Goal: Task Accomplishment & Management: Manage account settings

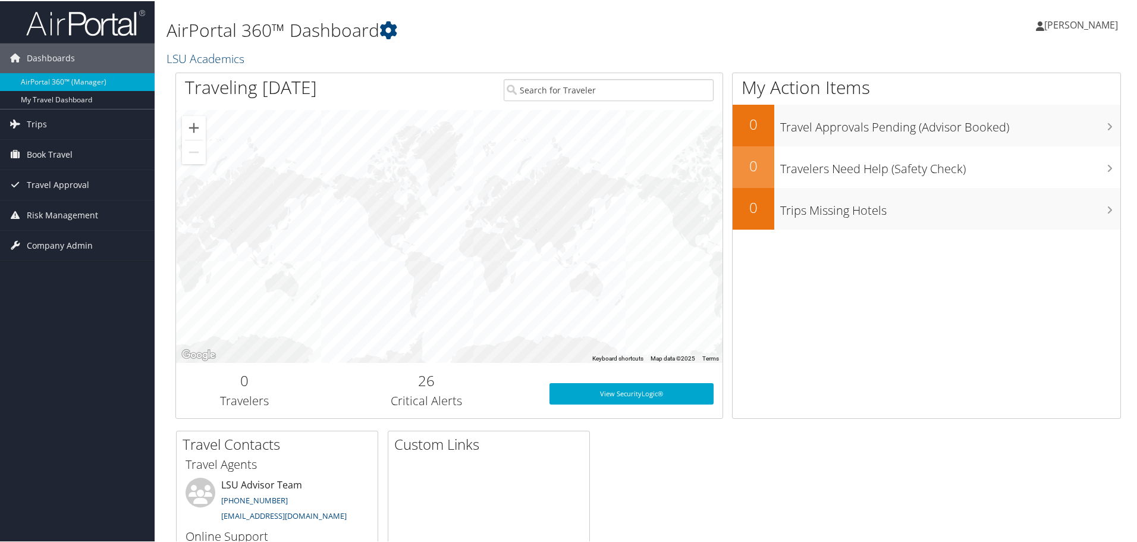
click at [83, 387] on div "Dashboards AirPortal 360™ (Manager) My Travel Dashboard Trips Current/Future Tr…" at bounding box center [571, 338] width 1142 height 676
click at [43, 156] on span "Book Travel" at bounding box center [50, 154] width 46 height 30
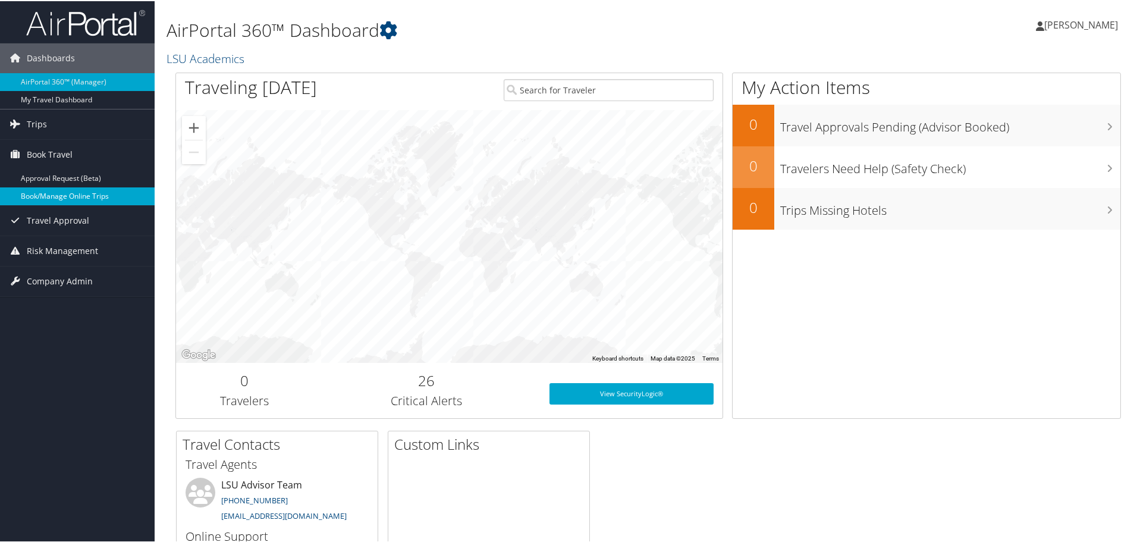
click at [40, 195] on link "Book/Manage Online Trips" at bounding box center [77, 195] width 155 height 18
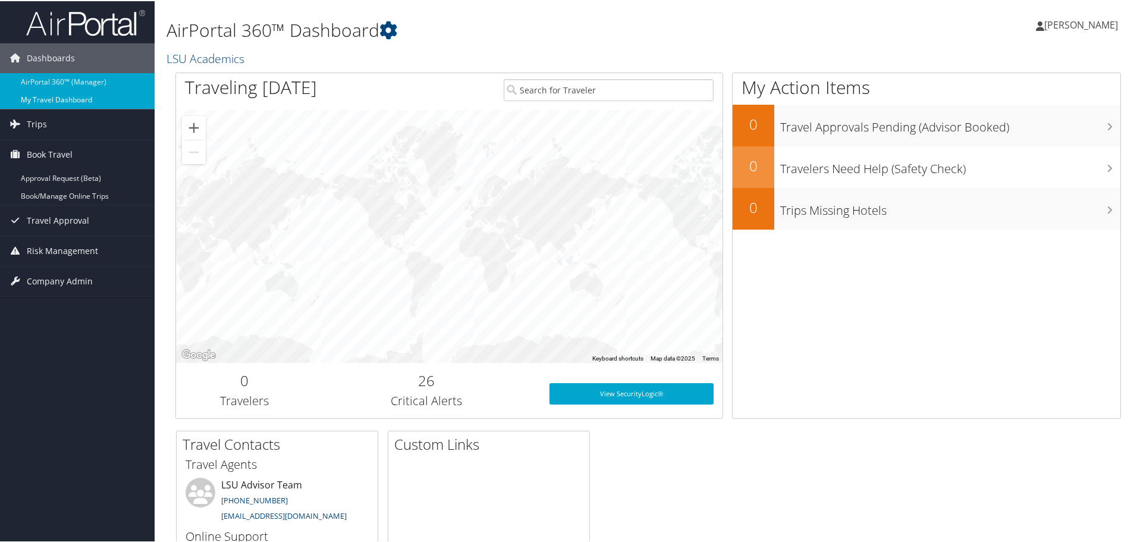
click at [59, 98] on link "My Travel Dashboard" at bounding box center [77, 99] width 155 height 18
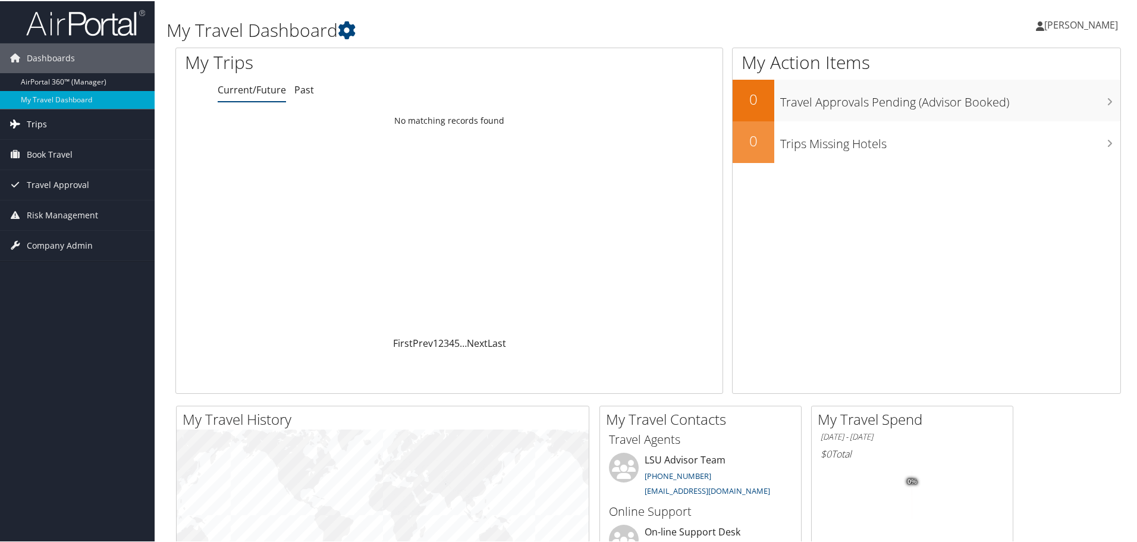
click at [54, 120] on link "Trips" at bounding box center [77, 123] width 155 height 30
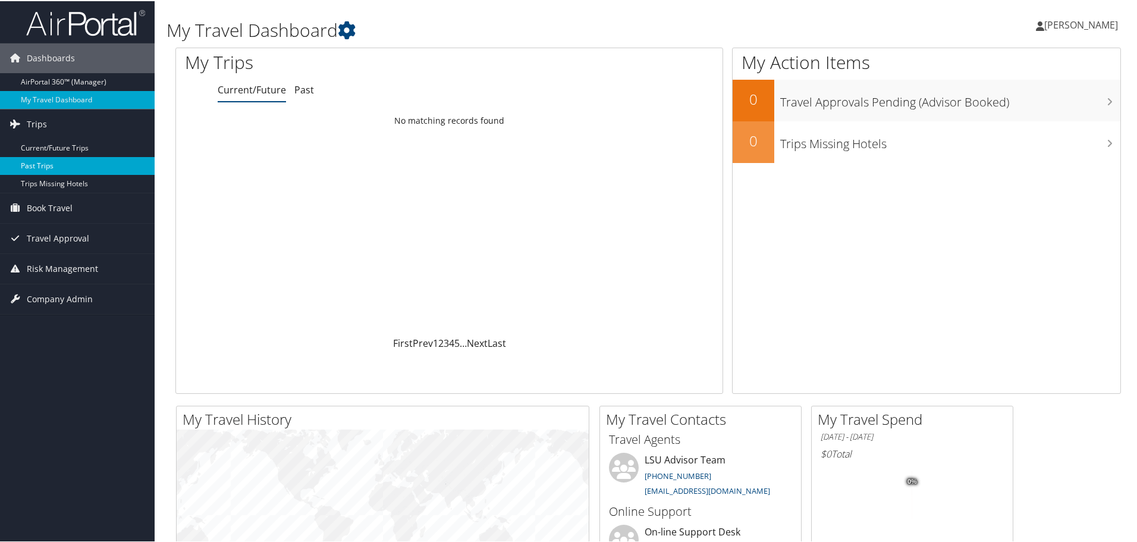
click at [53, 164] on link "Past Trips" at bounding box center [77, 165] width 155 height 18
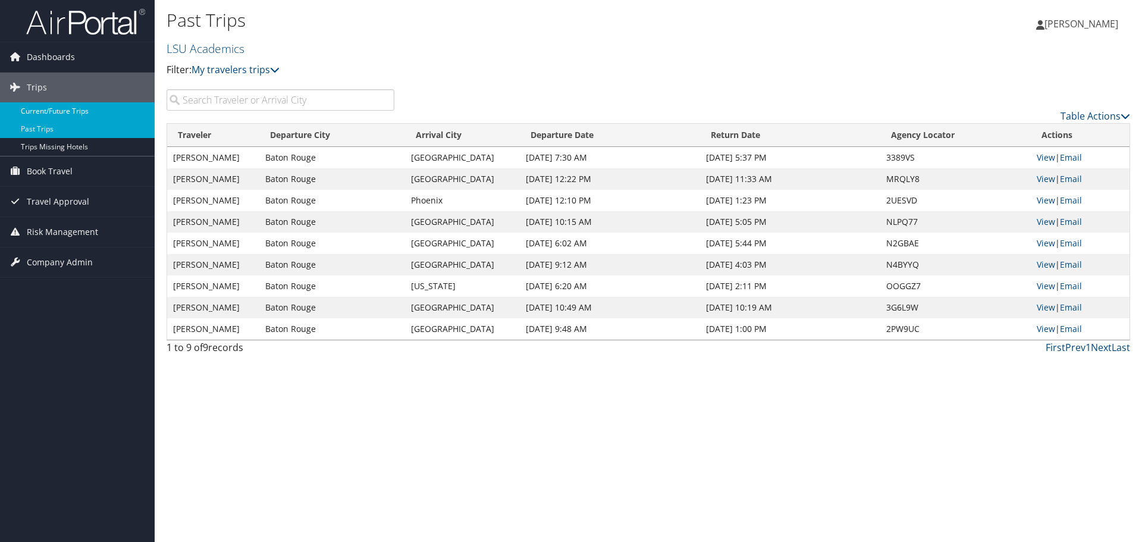
click at [81, 112] on link "Current/Future Trips" at bounding box center [77, 111] width 155 height 18
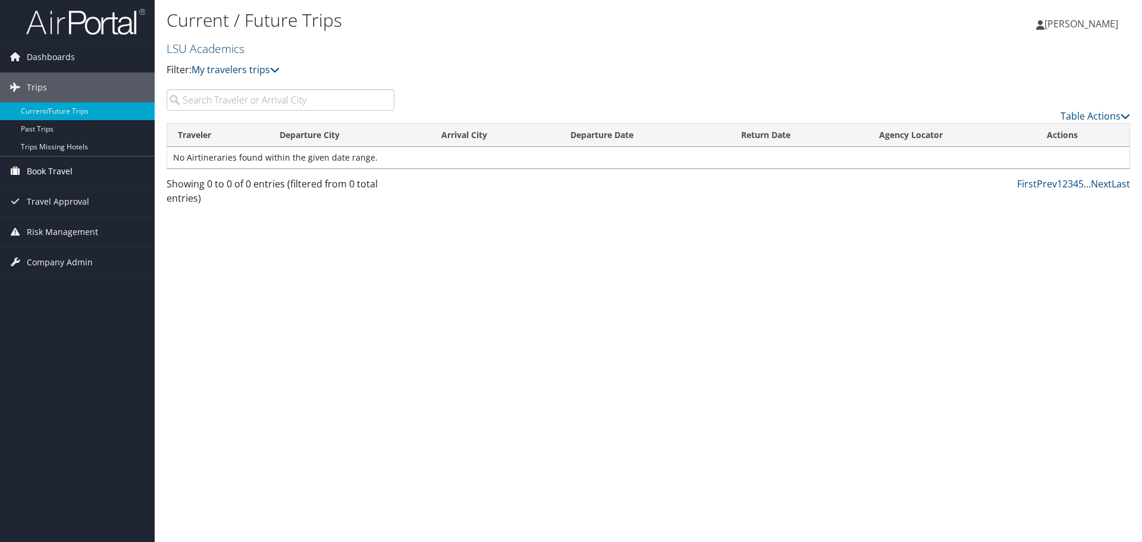
click at [66, 164] on span "Book Travel" at bounding box center [50, 171] width 46 height 30
click at [71, 236] on span "Travel Approval" at bounding box center [58, 237] width 62 height 30
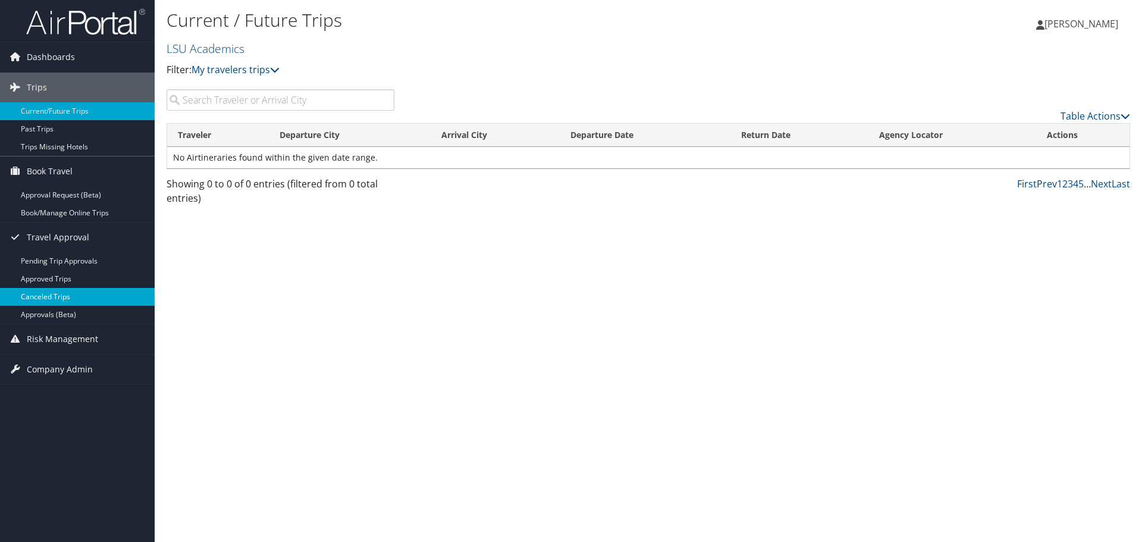
click at [73, 294] on link "Canceled Trips" at bounding box center [77, 297] width 155 height 18
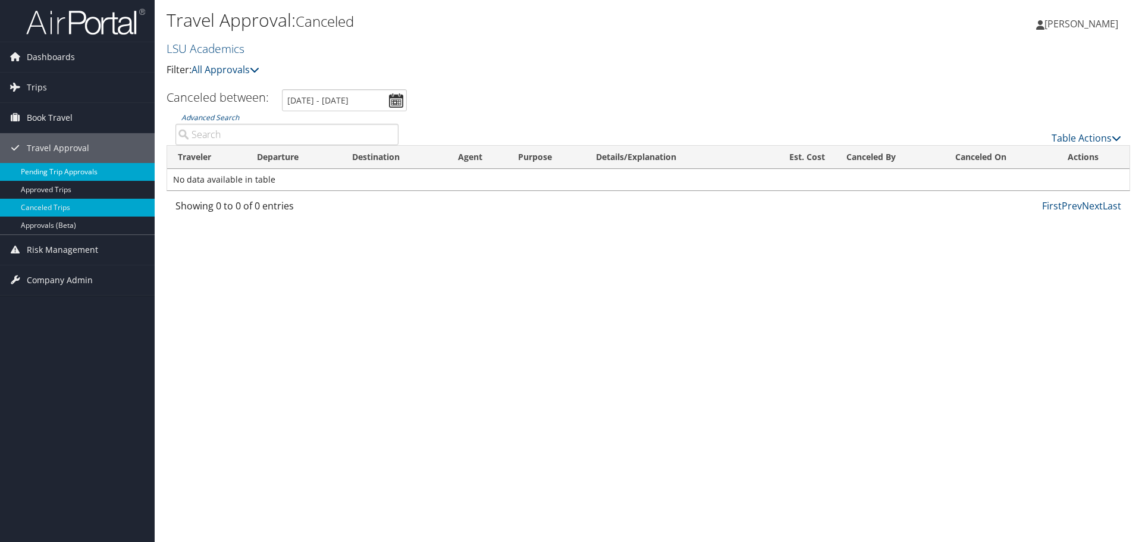
click at [38, 171] on link "Pending Trip Approvals" at bounding box center [77, 172] width 155 height 18
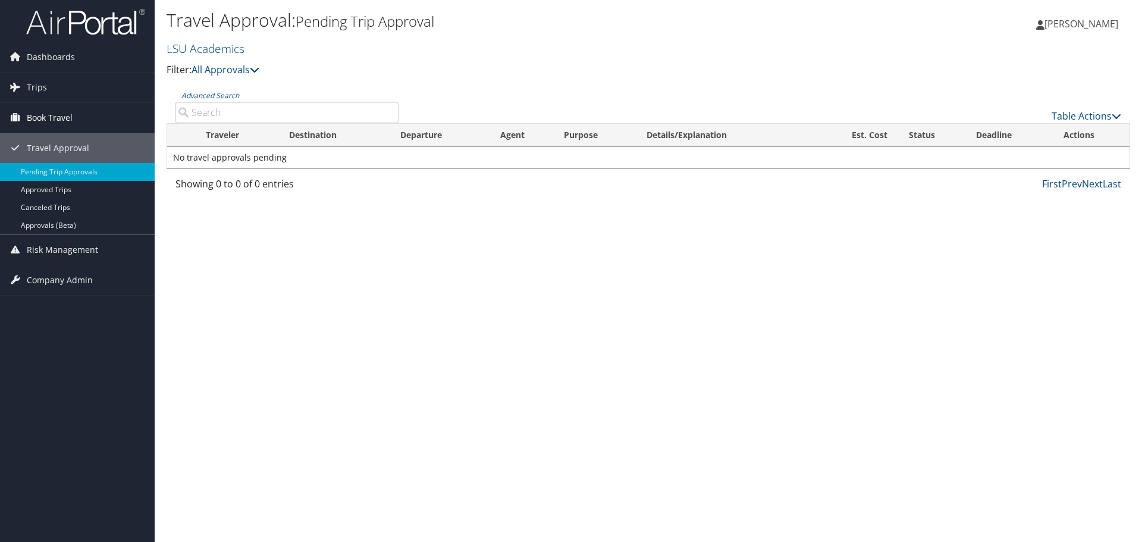
click at [45, 118] on span "Book Travel" at bounding box center [50, 118] width 46 height 30
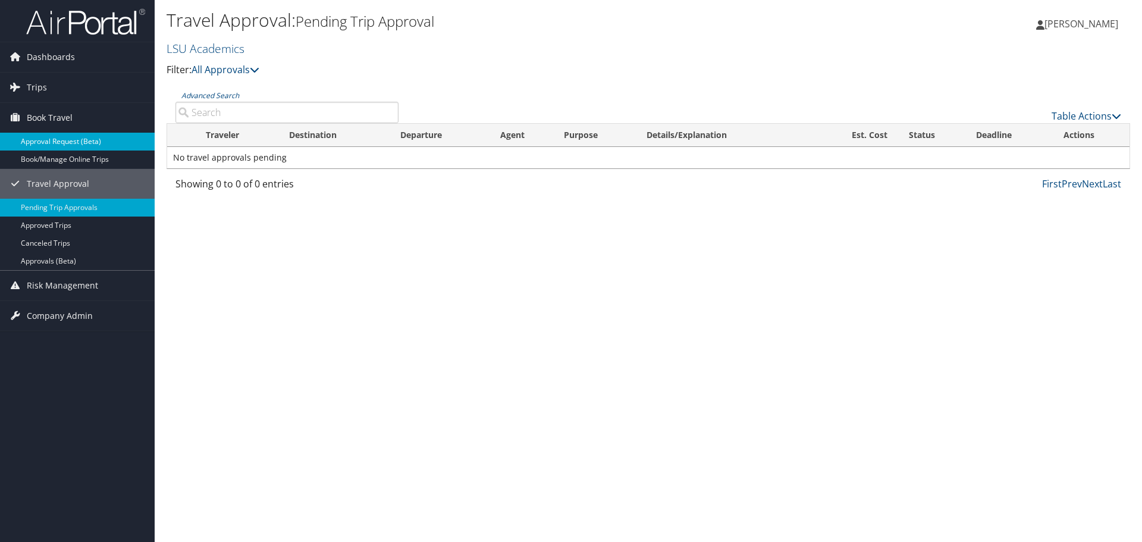
click at [37, 137] on link "Approval Request (Beta)" at bounding box center [77, 142] width 155 height 18
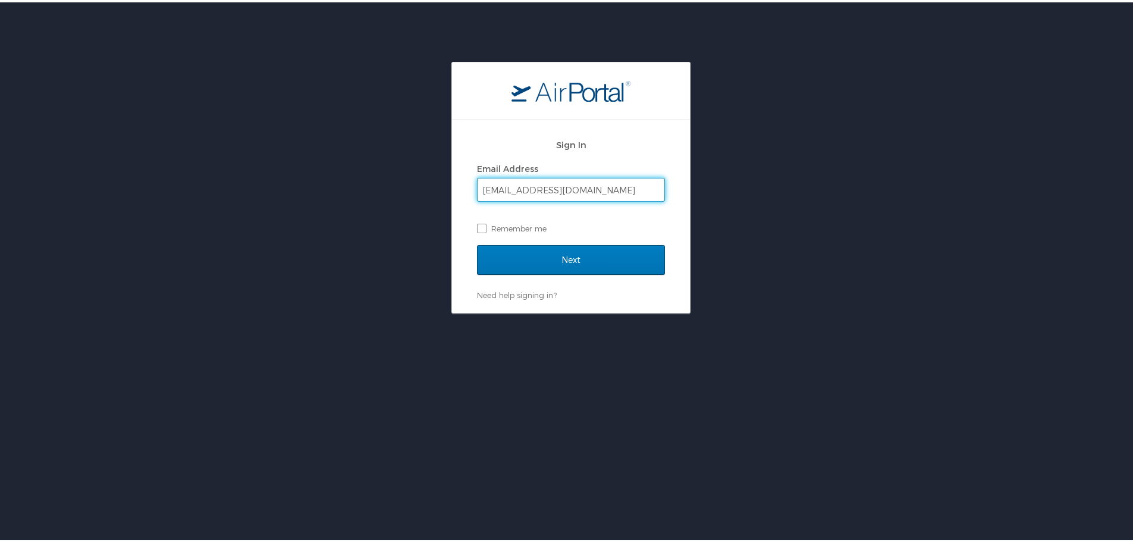
type input "krichard1@lsu.edu"
click at [477, 243] on input "Next" at bounding box center [571, 258] width 188 height 30
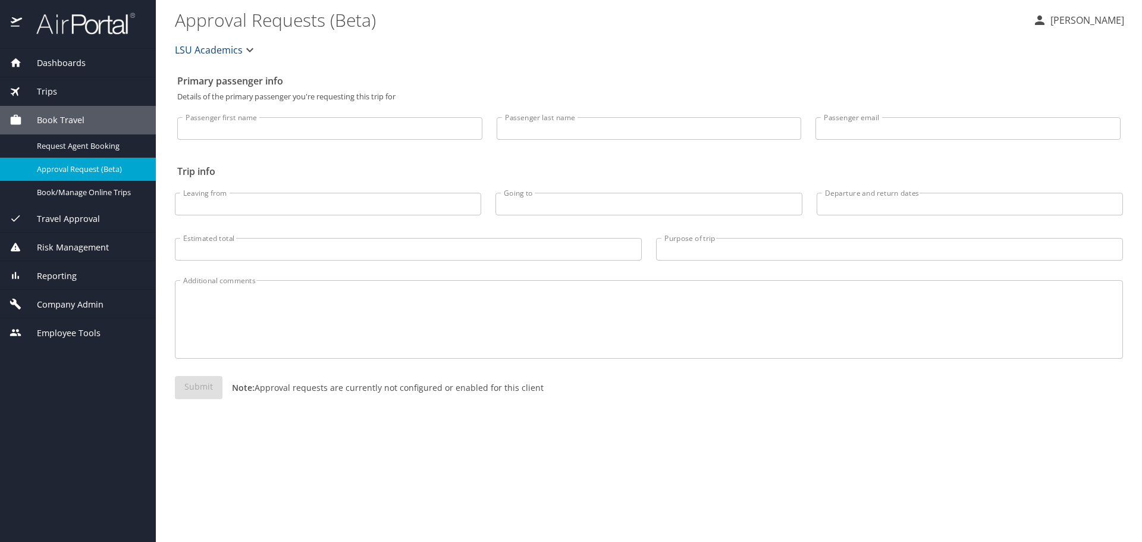
click at [239, 50] on span "LSU Academics" at bounding box center [209, 50] width 68 height 17
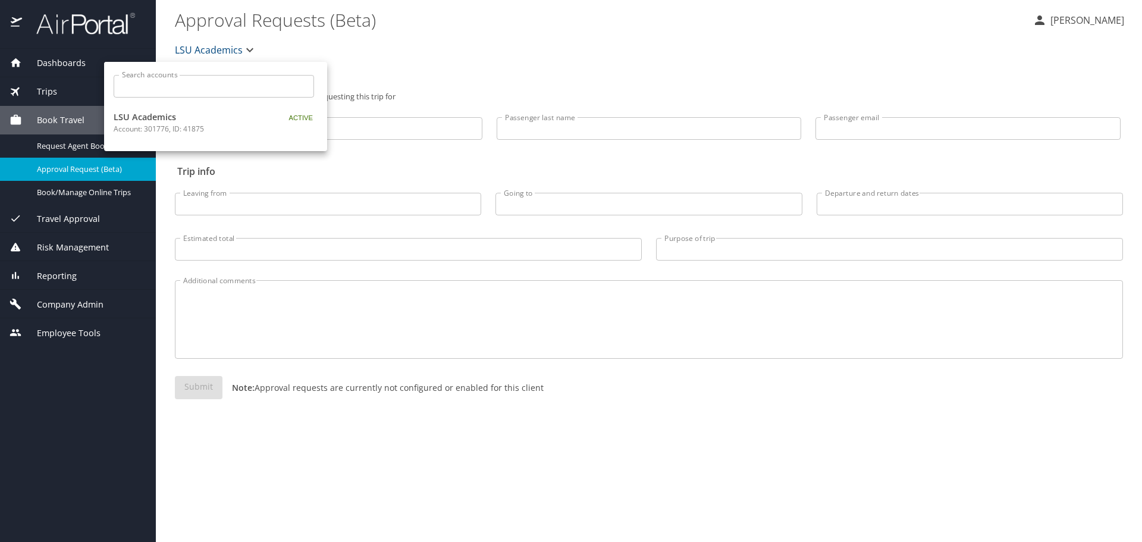
click at [376, 64] on div at bounding box center [571, 271] width 1142 height 542
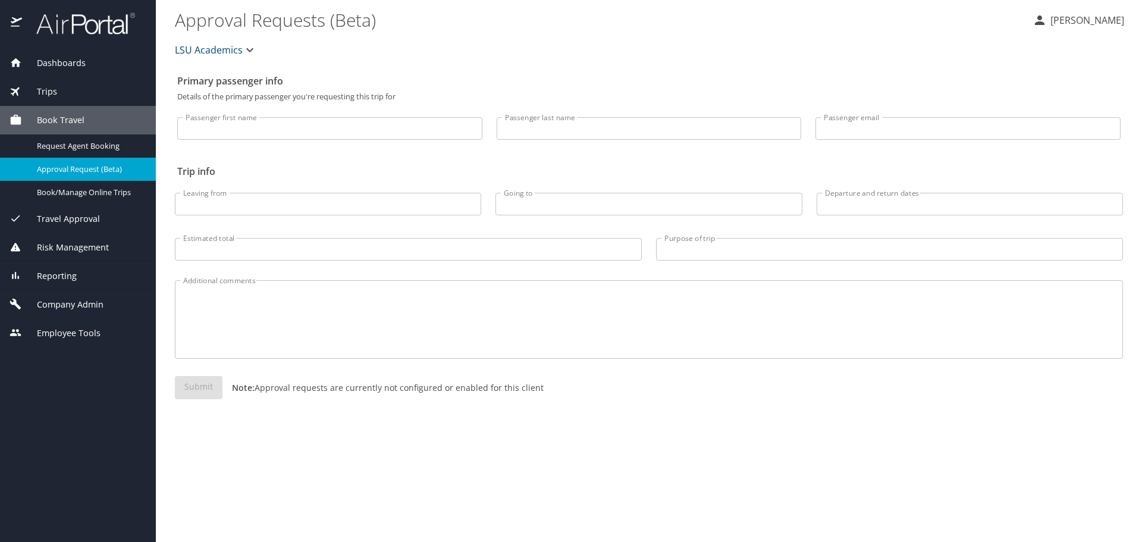
click at [51, 69] on span "Dashboards" at bounding box center [54, 62] width 64 height 13
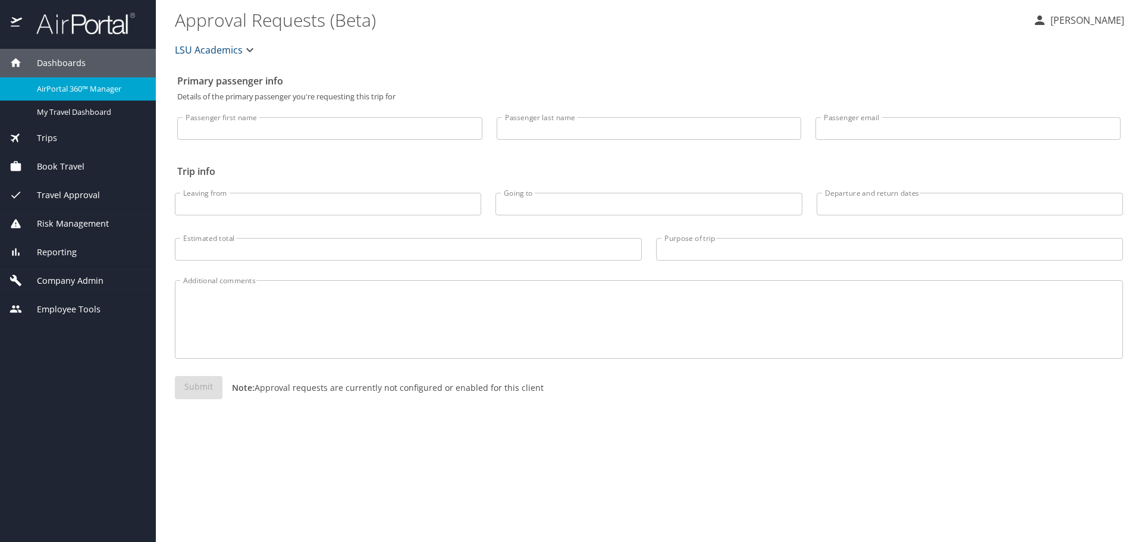
click at [57, 84] on span "AirPortal 360™ Manager" at bounding box center [89, 88] width 105 height 11
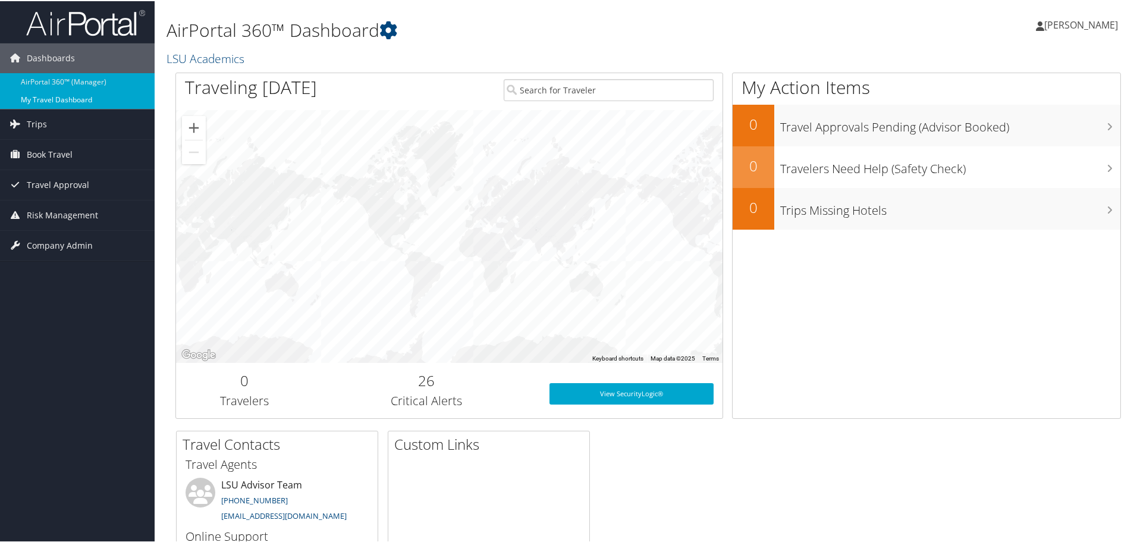
click at [55, 101] on link "My Travel Dashboard" at bounding box center [77, 99] width 155 height 18
